Goal: Find contact information: Find contact information

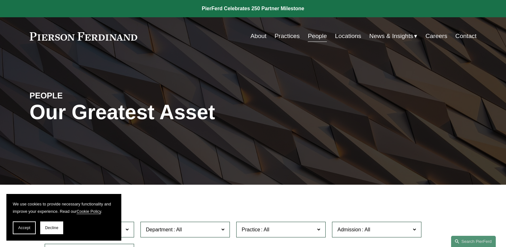
scroll to position [216, 0]
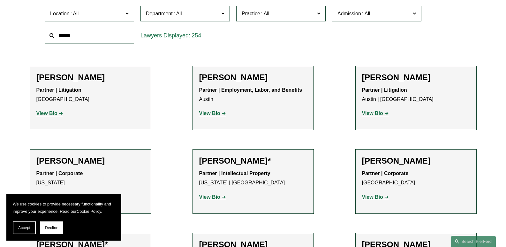
click at [203, 15] on span "Department" at bounding box center [182, 13] width 73 height 9
click at [273, 44] on div "Location All [GEOGRAPHIC_DATA] [GEOGRAPHIC_DATA] [GEOGRAPHIC_DATA] [GEOGRAPHIC_…" at bounding box center [252, 25] width 423 height 44
click at [123, 15] on span "Location" at bounding box center [86, 13] width 73 height 9
drag, startPoint x: 131, startPoint y: 44, endPoint x: 124, endPoint y: 73, distance: 29.6
click at [0, 0] on ul "All [GEOGRAPHIC_DATA] [GEOGRAPHIC_DATA] [GEOGRAPHIC_DATA] [GEOGRAPHIC_DATA] [GE…" at bounding box center [0, 0] width 0 height 0
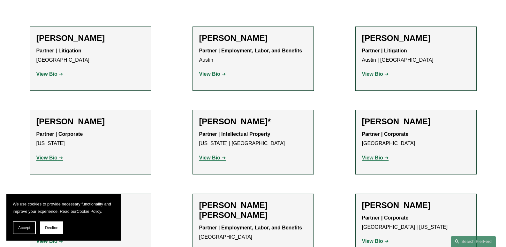
scroll to position [267, 0]
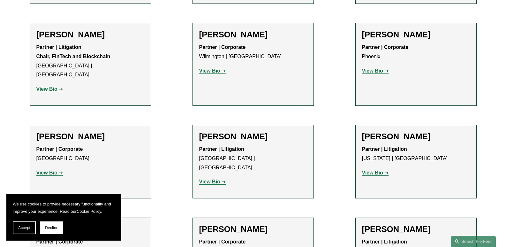
scroll to position [4362, 0]
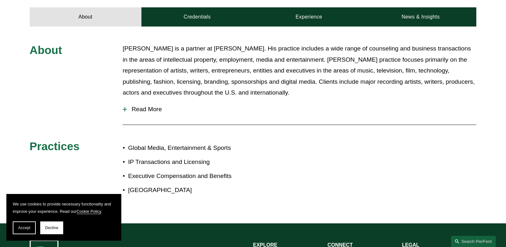
scroll to position [290, 0]
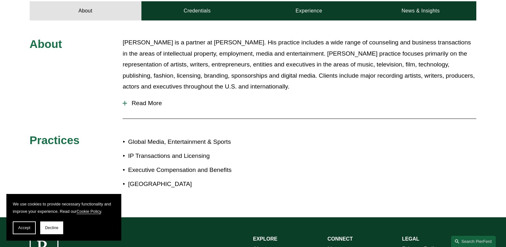
click at [129, 100] on span "Read More" at bounding box center [301, 103] width 349 height 7
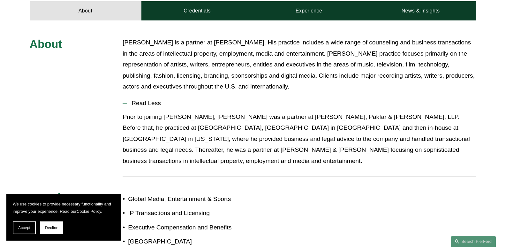
click at [286, 100] on span "Read Less" at bounding box center [301, 103] width 349 height 7
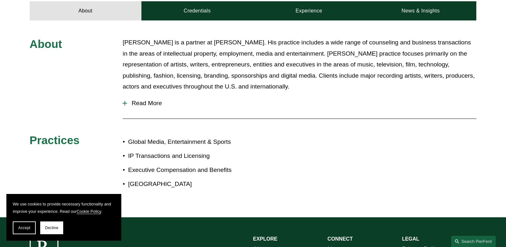
click at [166, 100] on span "Read More" at bounding box center [301, 103] width 349 height 7
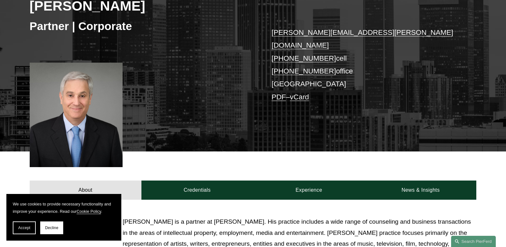
scroll to position [71, 0]
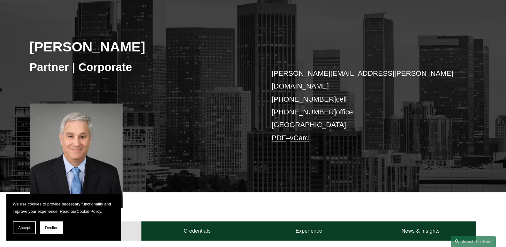
drag, startPoint x: 284, startPoint y: 86, endPoint x: 407, endPoint y: 110, distance: 125.6
click at [407, 110] on p "andrew.lurie@pierferd.com +1.310.990.0333 cell +1.310.758.4426 office Los Angel…" at bounding box center [365, 105] width 186 height 77
